Goal: Obtain resource: Obtain resource

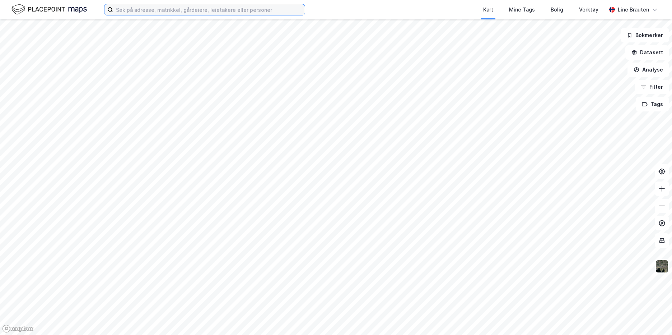
click at [140, 10] on input at bounding box center [209, 9] width 192 height 11
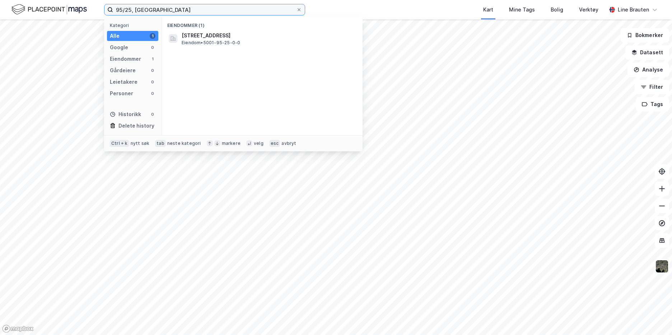
type input "95/25, [GEOGRAPHIC_DATA]"
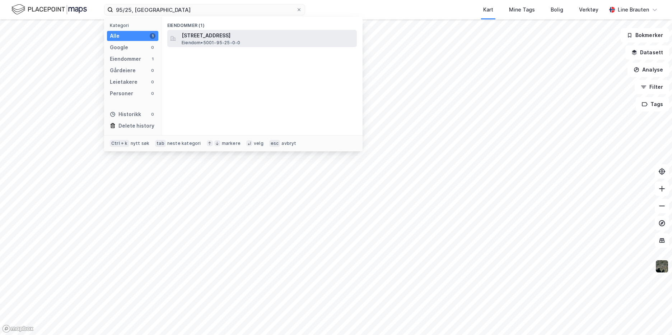
click at [220, 33] on span "[STREET_ADDRESS]" at bounding box center [268, 35] width 172 height 9
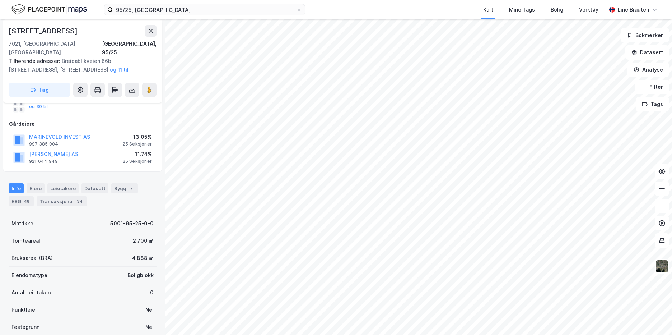
scroll to position [64, 0]
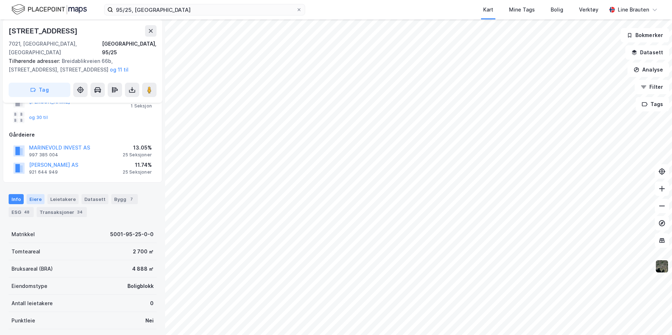
click at [38, 194] on div "Eiere" at bounding box center [36, 199] width 18 height 10
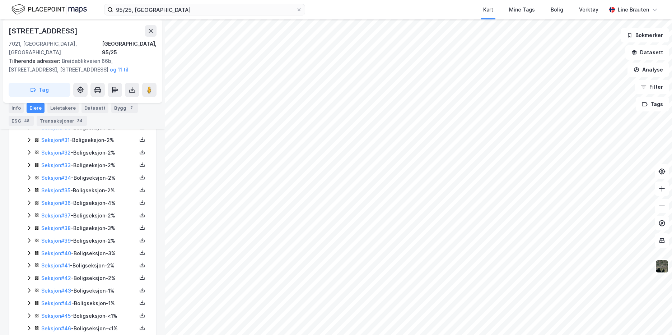
scroll to position [618, 0]
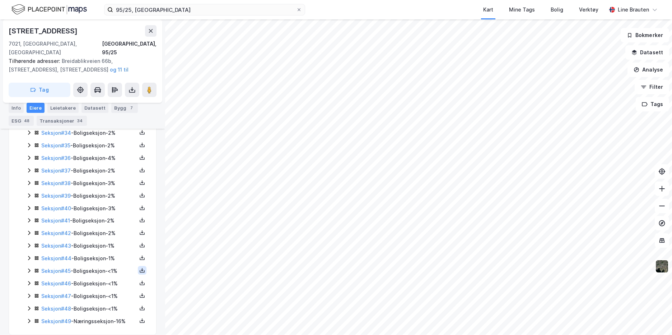
click at [139, 267] on icon at bounding box center [142, 270] width 6 height 6
click at [109, 242] on div "Grunnbok" at bounding box center [102, 248] width 63 height 17
